Goal: Task Accomplishment & Management: Complete application form

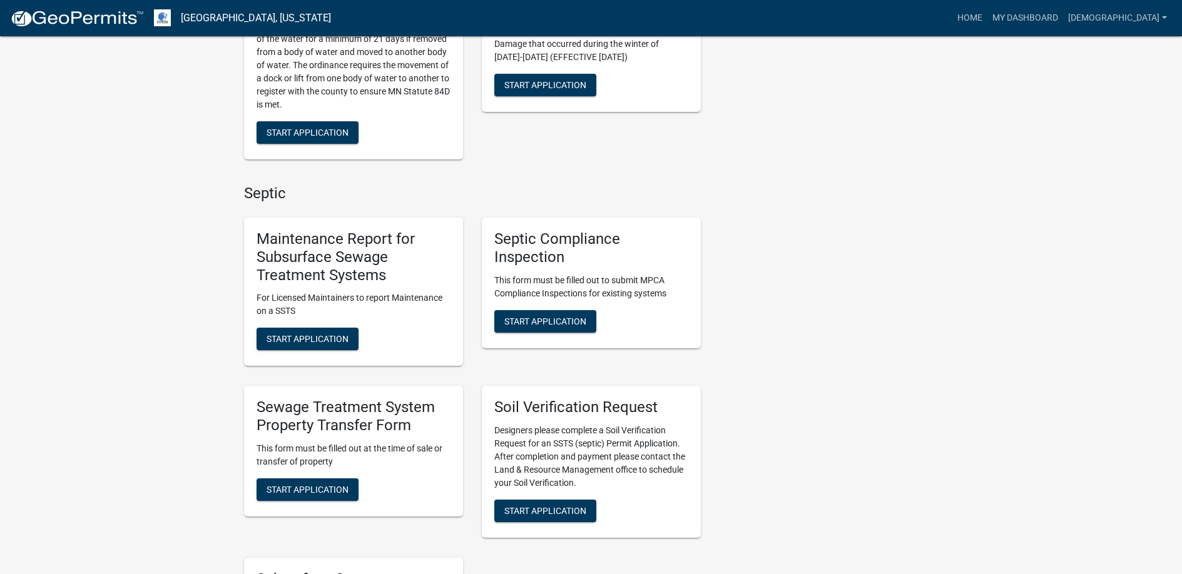
scroll to position [688, 0]
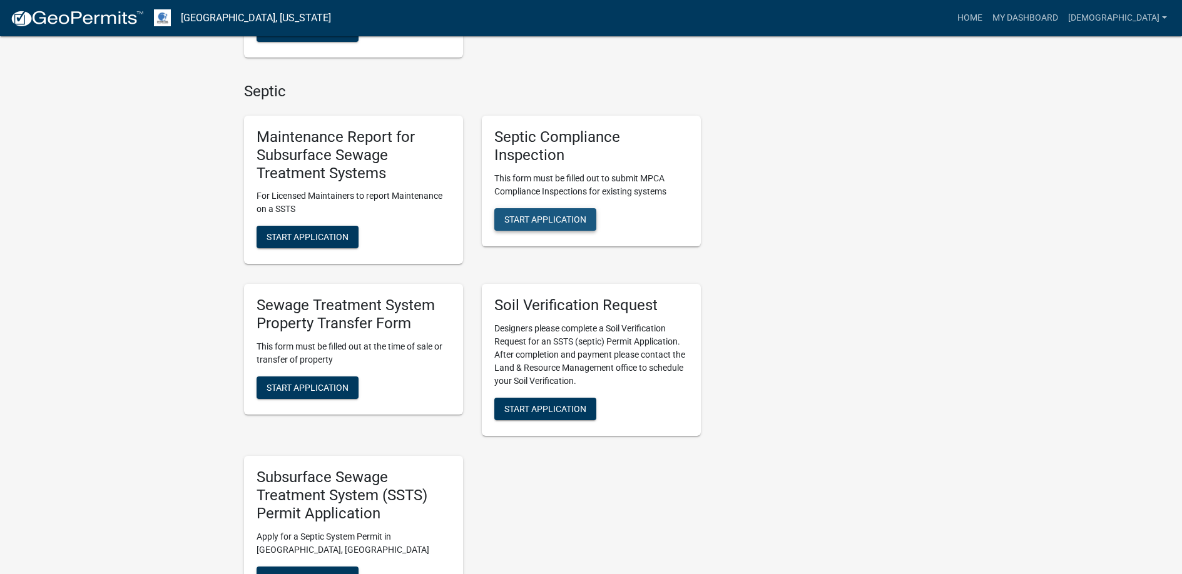
click at [539, 214] on span "Start Application" at bounding box center [545, 219] width 82 height 10
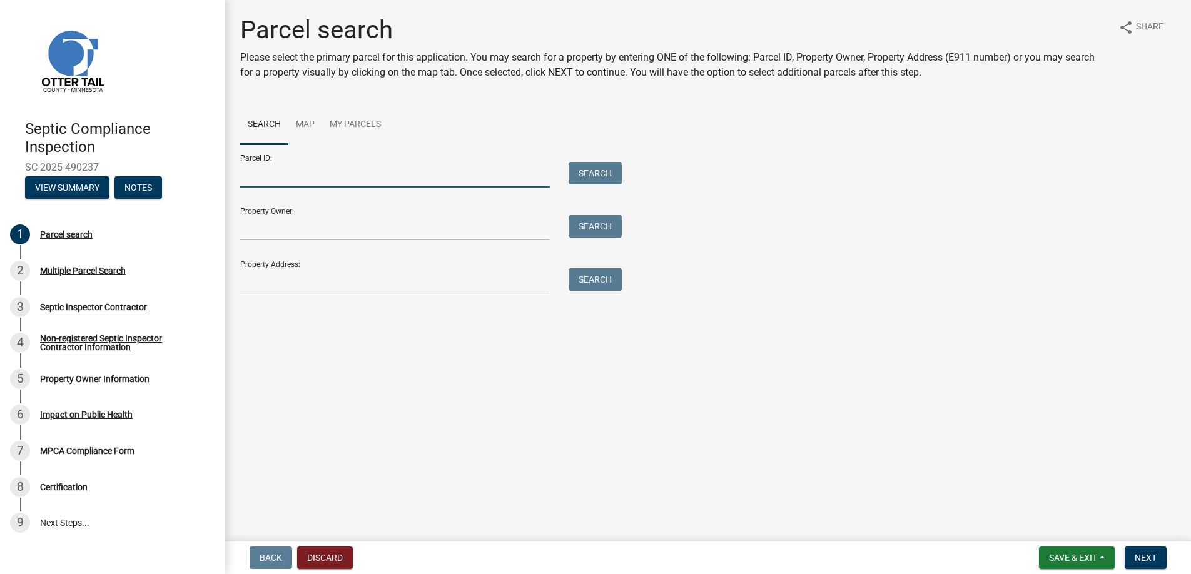
click at [288, 175] on input "Parcel ID:" at bounding box center [395, 175] width 310 height 26
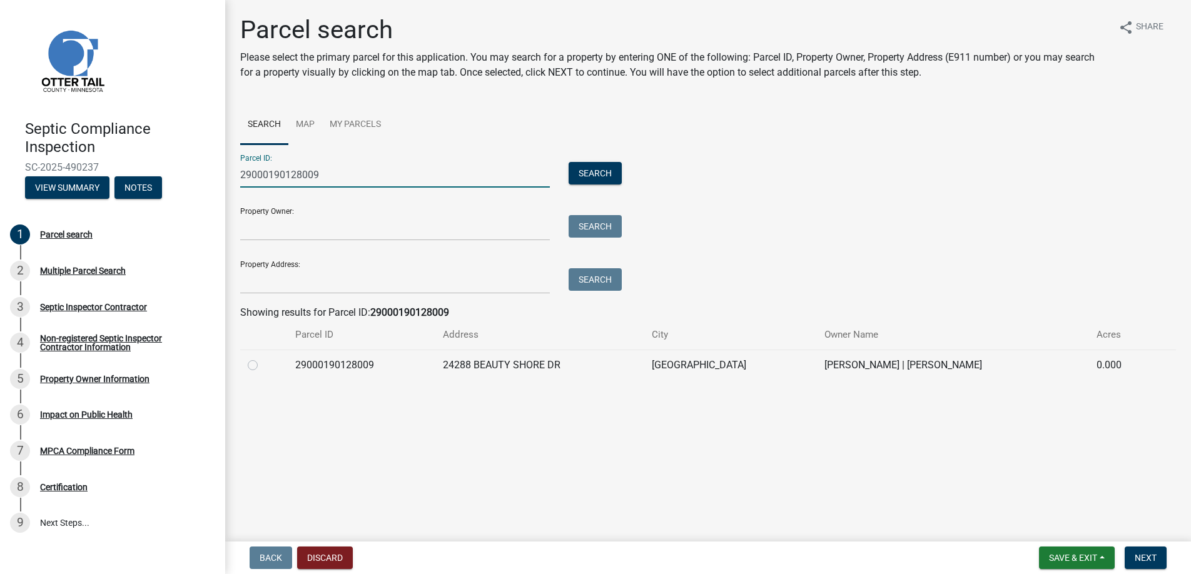
type input "29000190128009"
click at [263, 358] on label at bounding box center [263, 358] width 0 height 0
click at [263, 364] on input "radio" at bounding box center [267, 362] width 8 height 8
radio input "true"
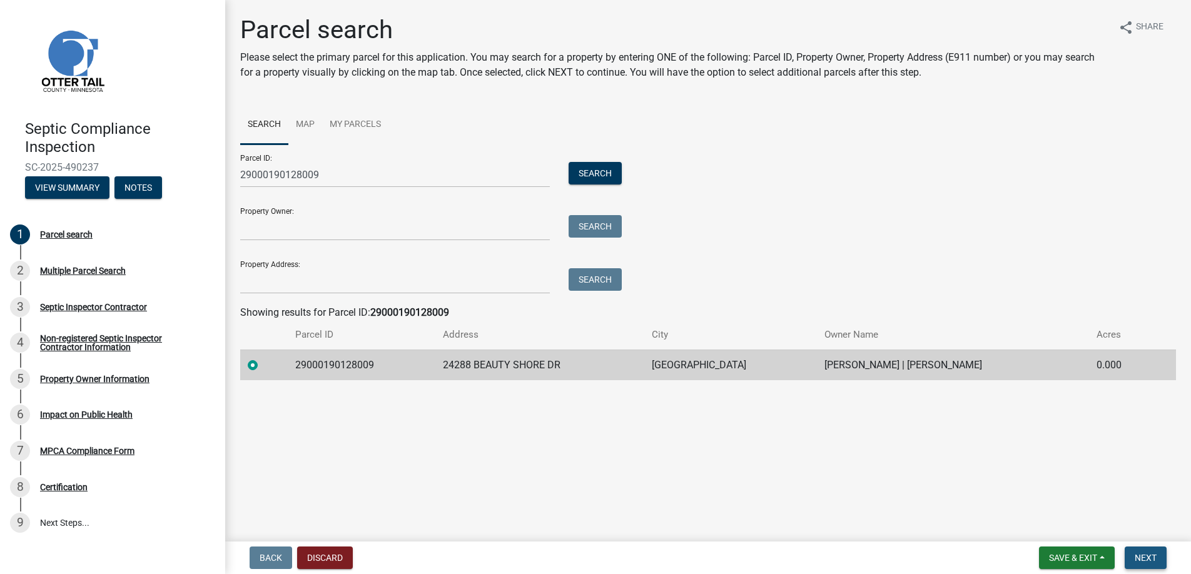
click at [1143, 555] on span "Next" at bounding box center [1146, 558] width 22 height 10
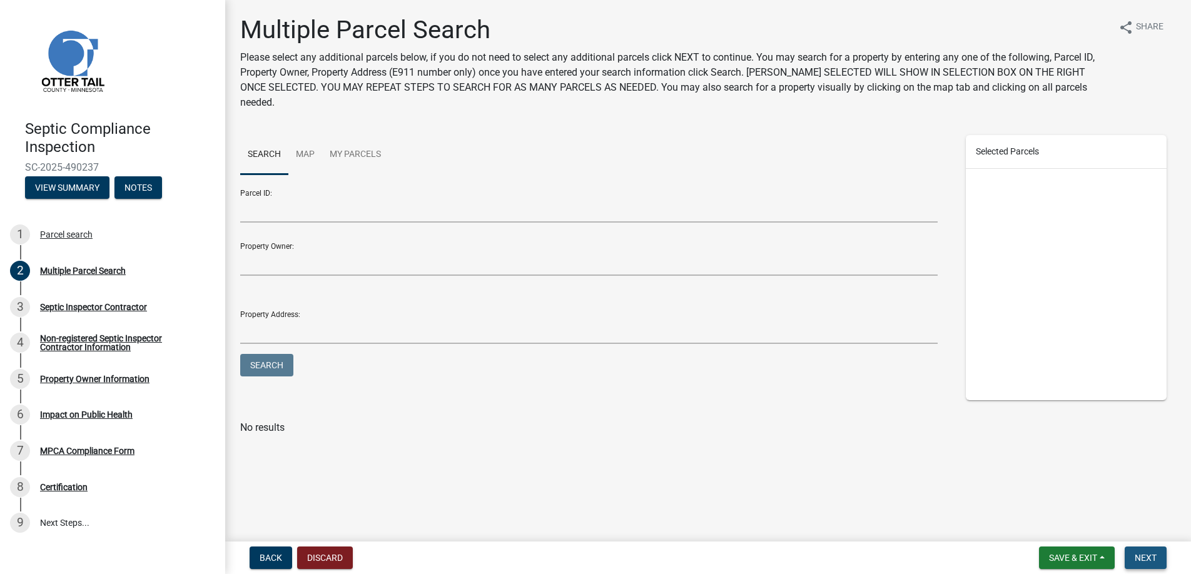
click at [1138, 555] on span "Next" at bounding box center [1146, 558] width 22 height 10
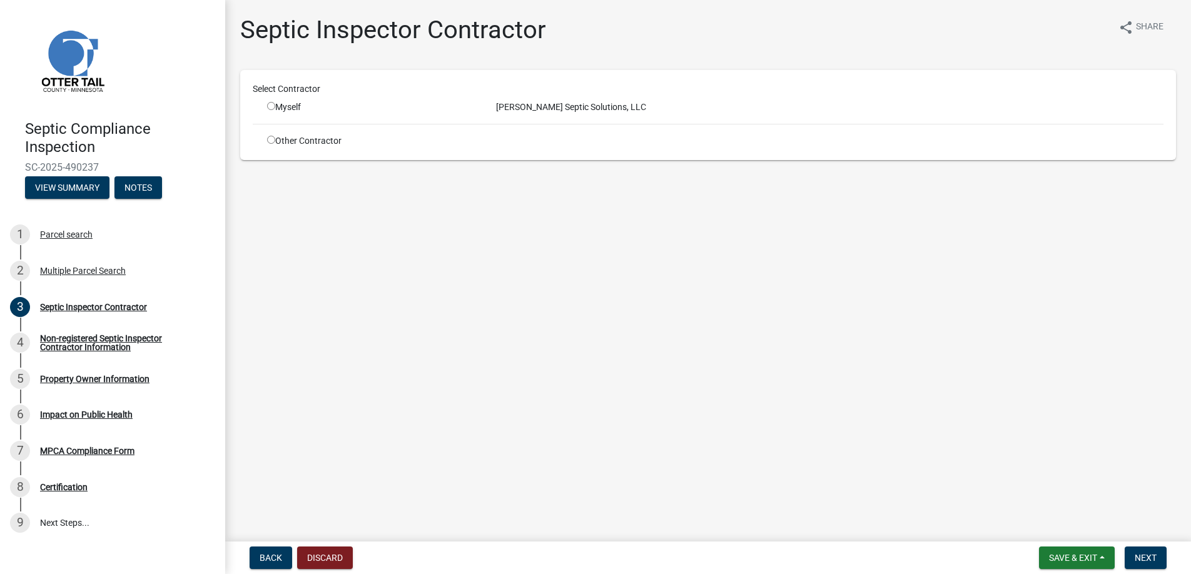
click at [271, 105] on input "radio" at bounding box center [271, 106] width 8 height 8
radio input "true"
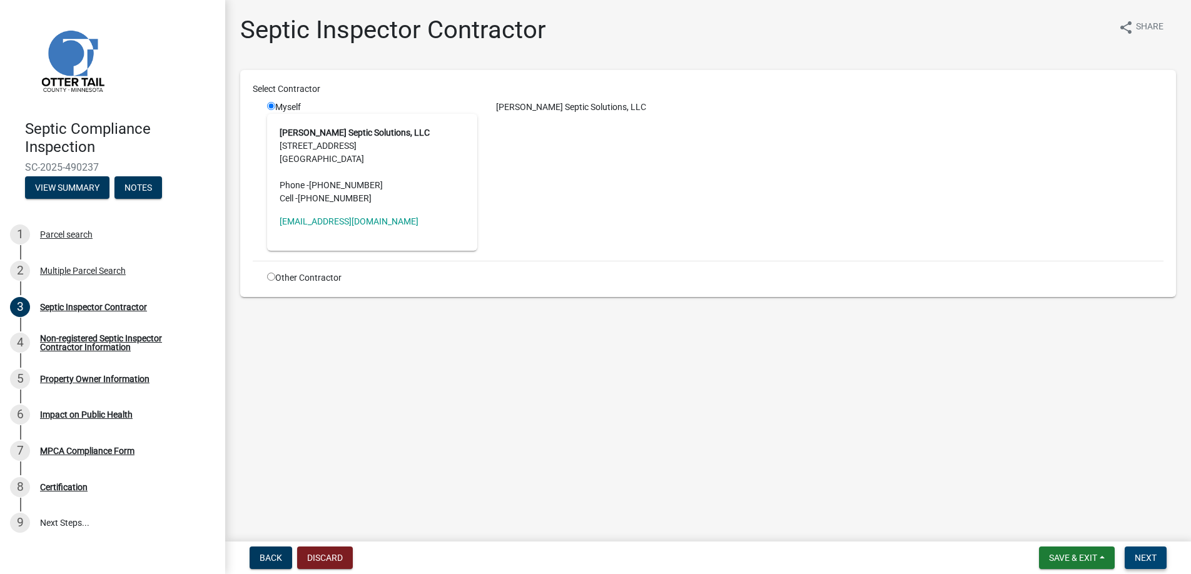
click at [1148, 556] on span "Next" at bounding box center [1146, 558] width 22 height 10
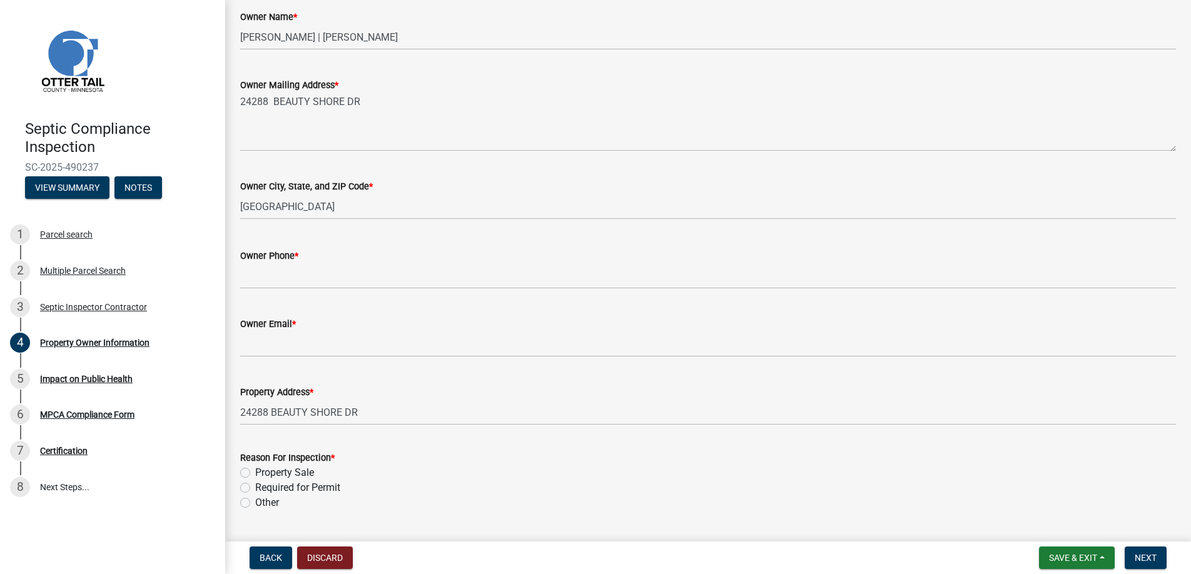
scroll to position [260, 0]
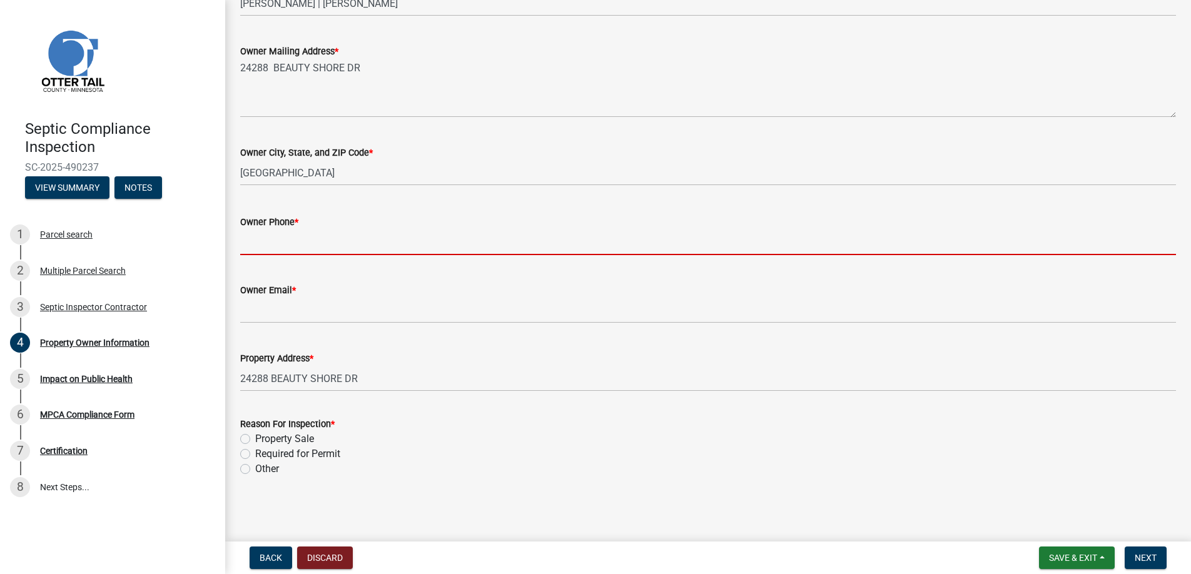
click at [268, 241] on input "Owner Phone *" at bounding box center [708, 243] width 936 height 26
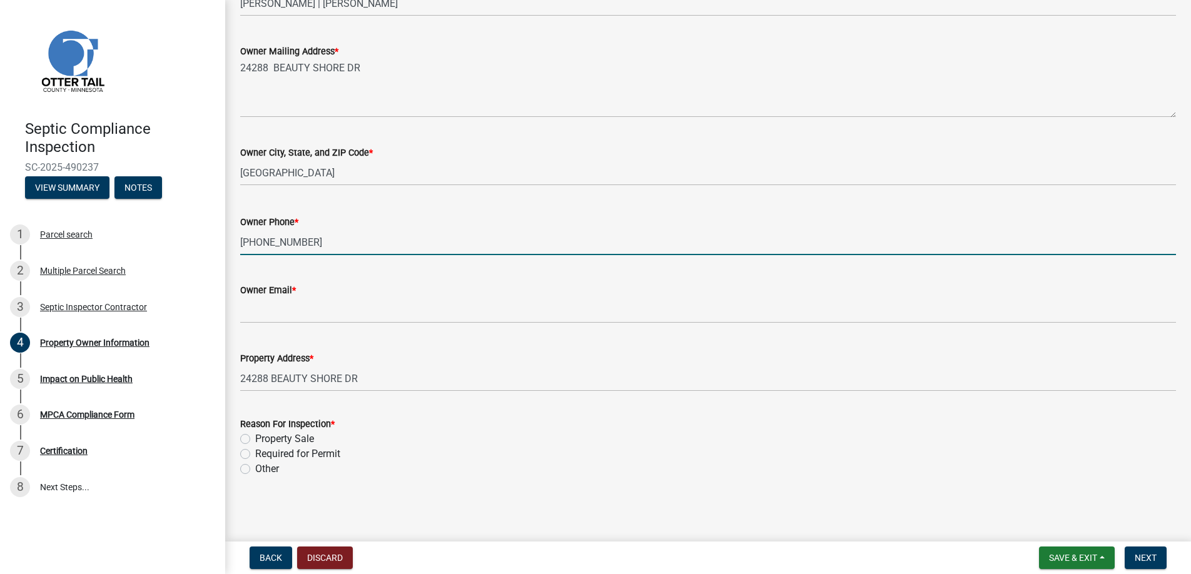
type input "[PHONE_NUMBER]"
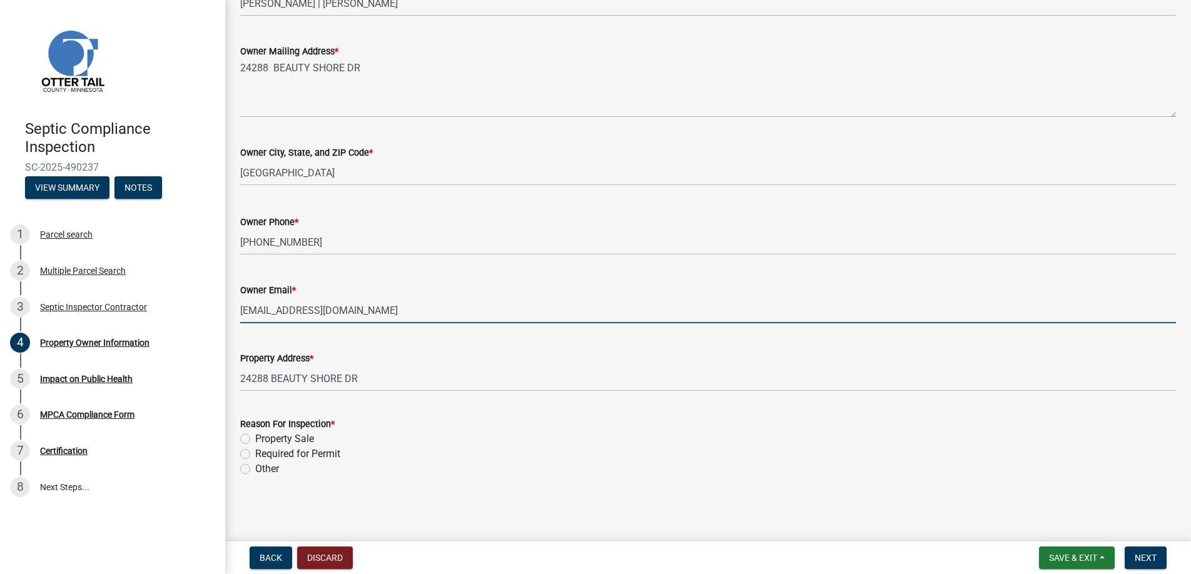
type input "[EMAIL_ADDRESS][DOMAIN_NAME]"
click at [255, 437] on label "Property Sale" at bounding box center [284, 439] width 59 height 15
click at [255, 437] on input "Property Sale" at bounding box center [259, 436] width 8 height 8
radio input "true"
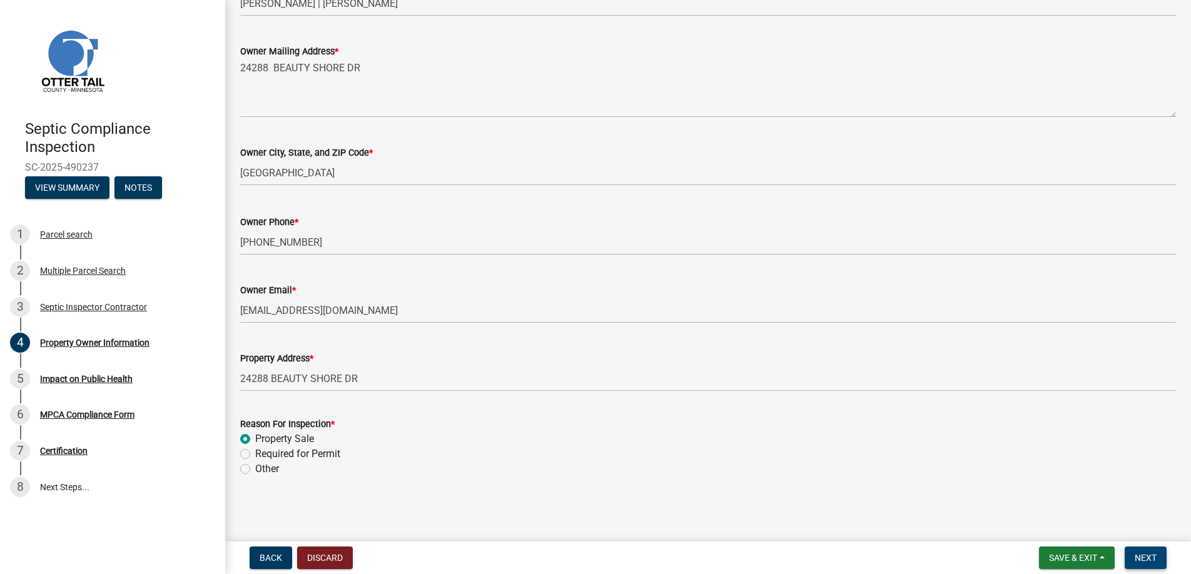
click at [1145, 555] on span "Next" at bounding box center [1146, 558] width 22 height 10
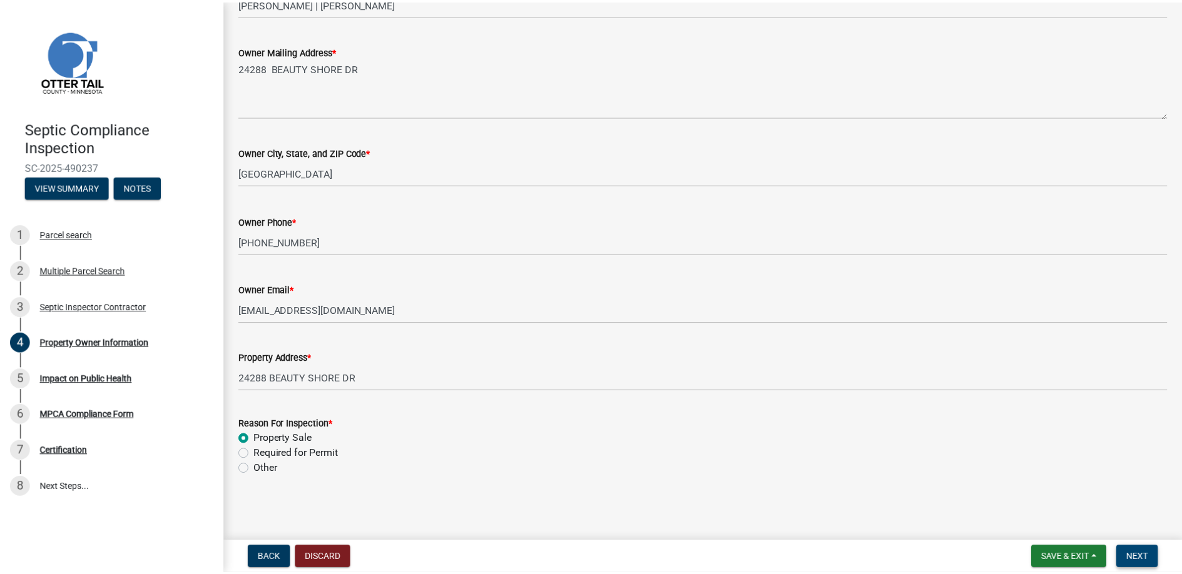
scroll to position [0, 0]
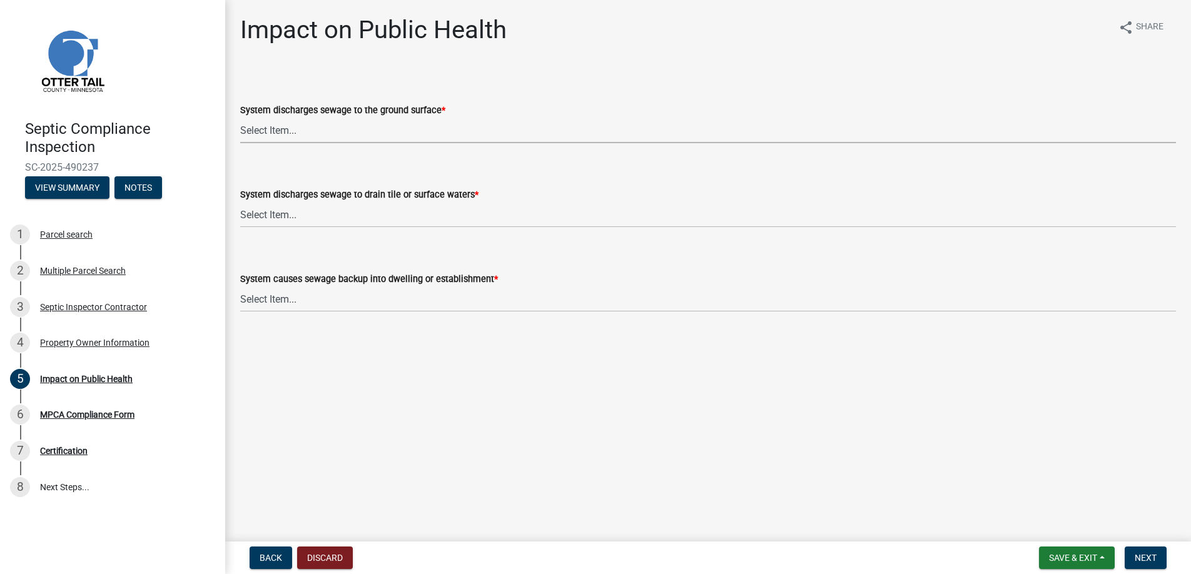
click at [276, 128] on select "Select Item... Yes No" at bounding box center [708, 131] width 936 height 26
click at [240, 118] on select "Select Item... Yes No" at bounding box center [708, 131] width 936 height 26
select select "9c5ef684-d0d4-4879-ab12-905ddbd81a72"
click at [276, 209] on select "Select Item... Yes No" at bounding box center [708, 215] width 936 height 26
click at [240, 202] on select "Select Item... Yes No" at bounding box center [708, 215] width 936 height 26
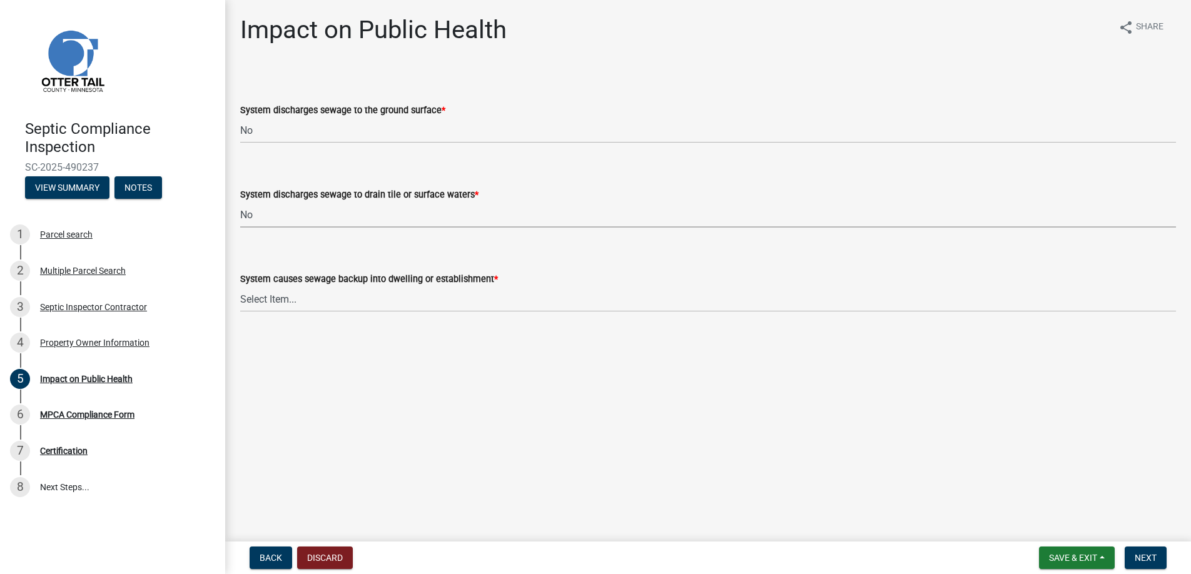
select select "7d491a2b-e9f0-4952-b474-53ca749b22af"
click at [283, 301] on select "Select Item... Yes No" at bounding box center [708, 299] width 936 height 26
click at [240, 286] on select "Select Item... Yes No" at bounding box center [708, 299] width 936 height 26
select select "6e07b46b-a403-4f3e-b4fc-218acc732c01"
click at [1145, 555] on span "Next" at bounding box center [1146, 558] width 22 height 10
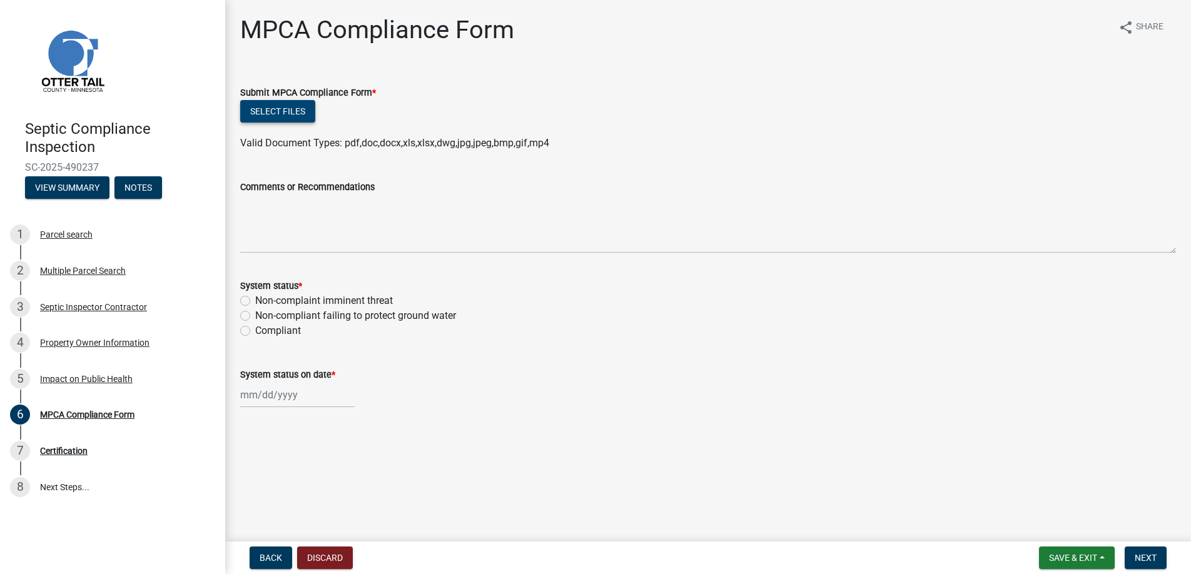
click at [275, 109] on button "Select files" at bounding box center [277, 111] width 75 height 23
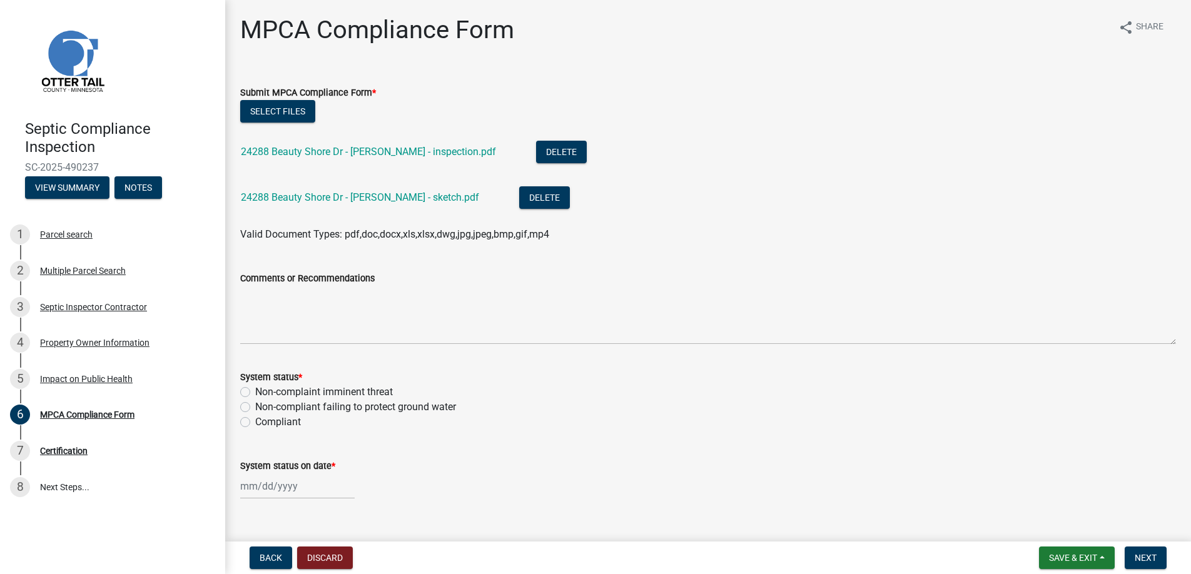
click at [255, 423] on label "Compliant" at bounding box center [278, 422] width 46 height 15
click at [255, 423] on input "Compliant" at bounding box center [259, 419] width 8 height 8
radio input "true"
click at [267, 490] on div at bounding box center [297, 486] width 114 height 26
select select "10"
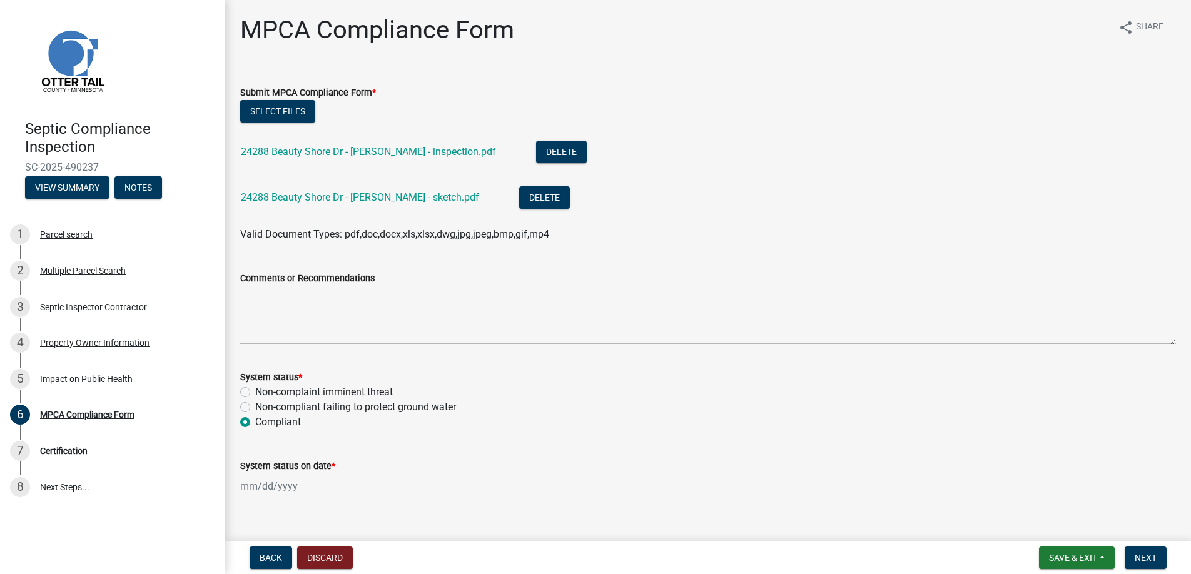
select select "2025"
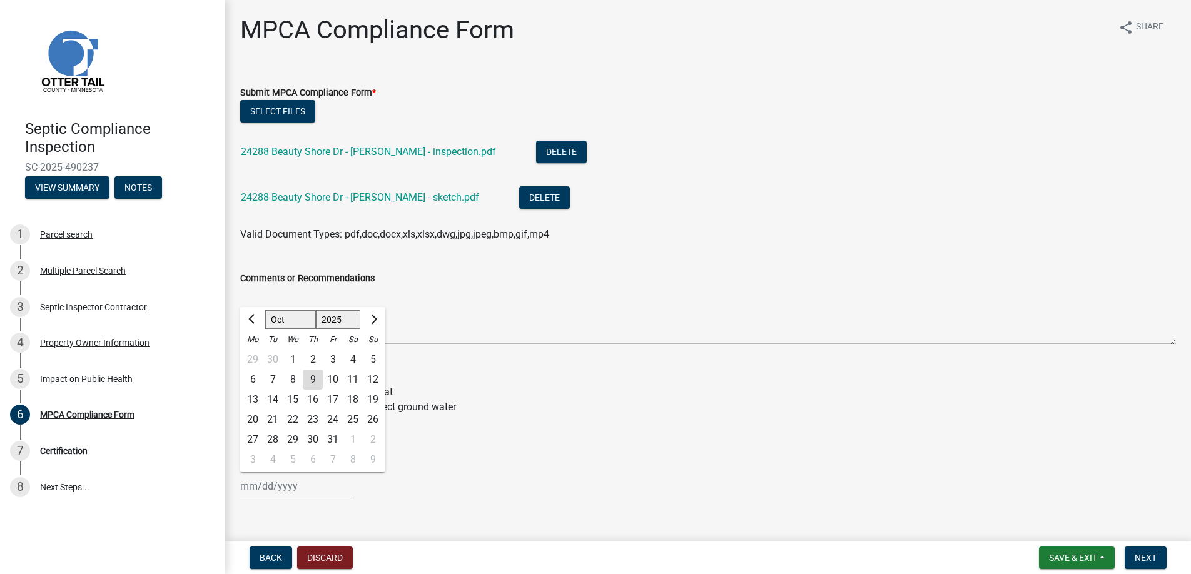
click at [295, 377] on div "8" at bounding box center [293, 380] width 20 height 20
type input "[DATE]"
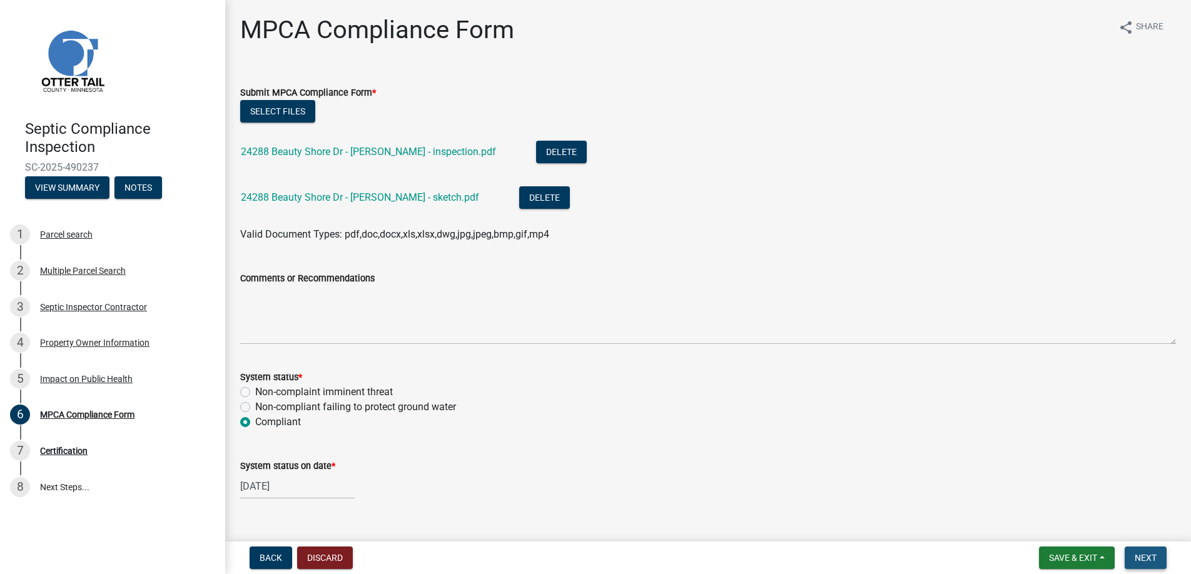
click at [1143, 554] on span "Next" at bounding box center [1146, 558] width 22 height 10
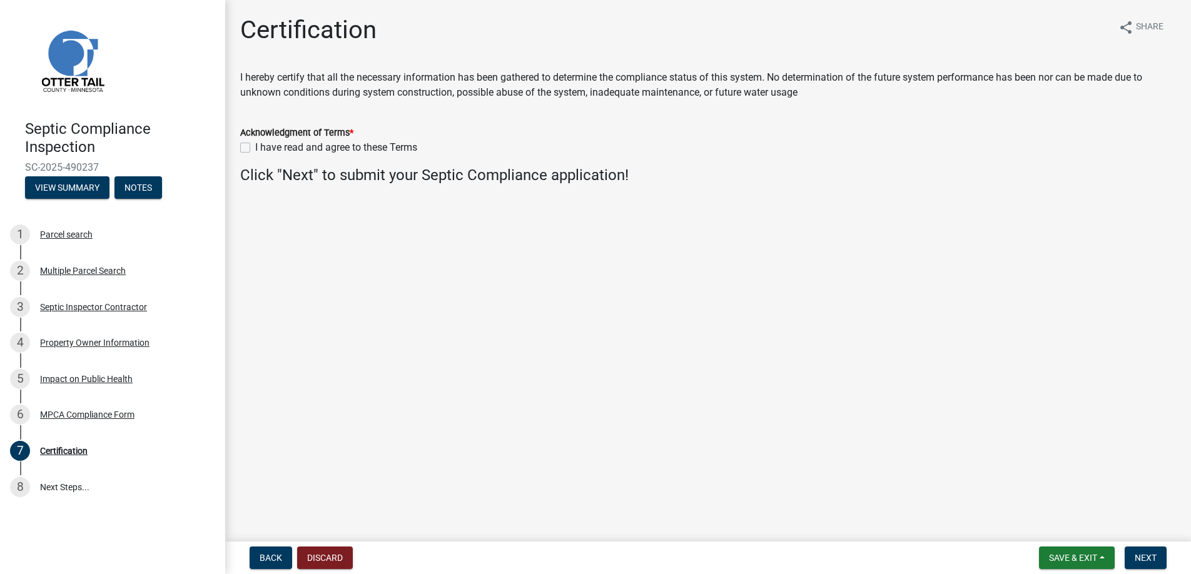
click at [255, 146] on label "I have read and agree to these Terms" at bounding box center [336, 147] width 162 height 15
click at [255, 146] on input "I have read and agree to these Terms" at bounding box center [259, 144] width 8 height 8
checkbox input "true"
click at [1152, 554] on span "Next" at bounding box center [1146, 558] width 22 height 10
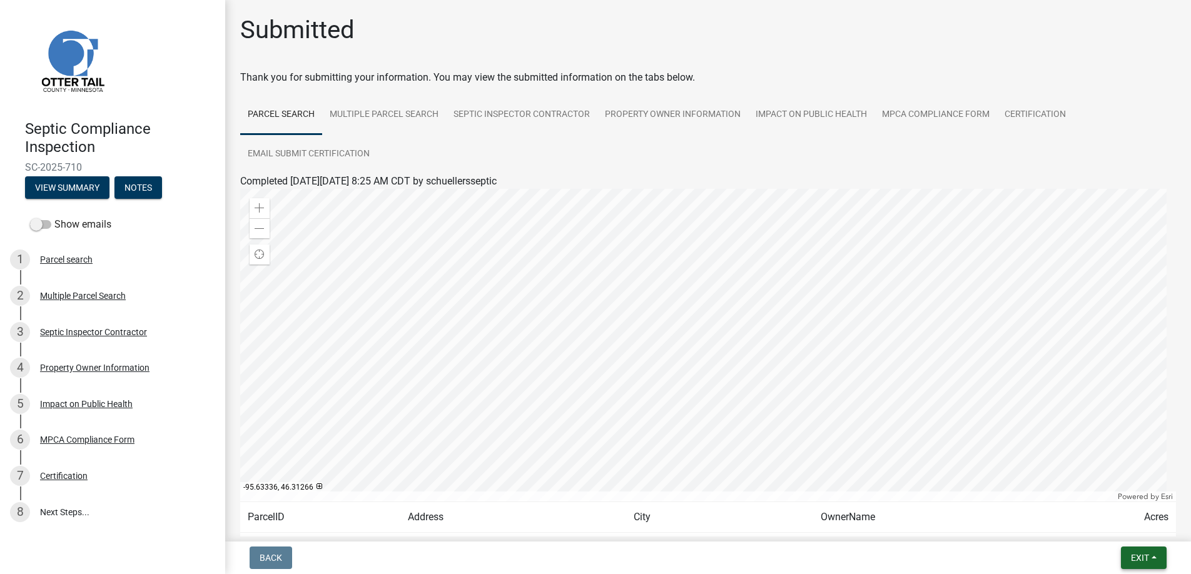
click at [1141, 557] on span "Exit" at bounding box center [1140, 558] width 18 height 10
click at [1116, 522] on button "Save & Exit" at bounding box center [1116, 525] width 100 height 30
